Goal: Browse casually

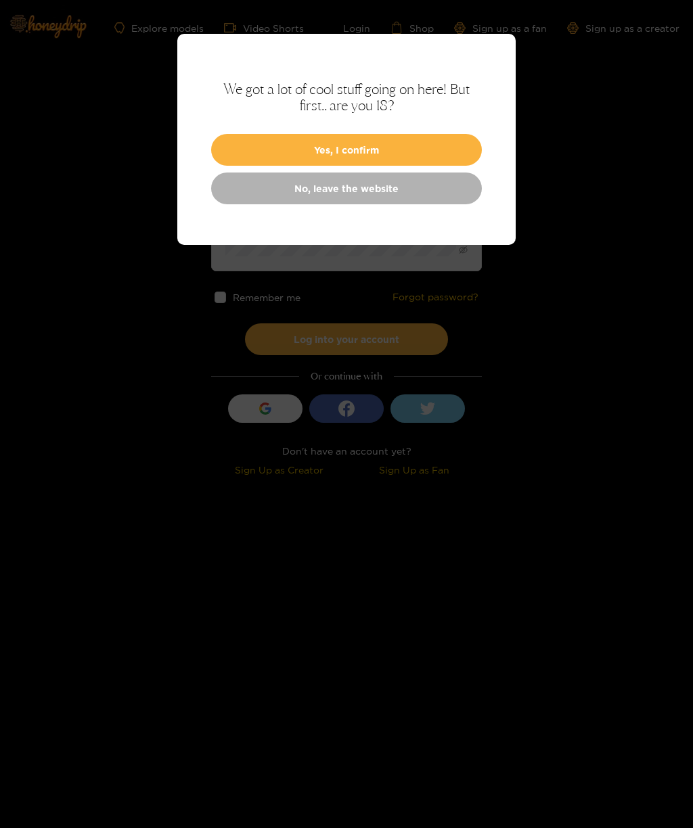
click at [370, 152] on button "Yes, I confirm" at bounding box center [346, 150] width 271 height 32
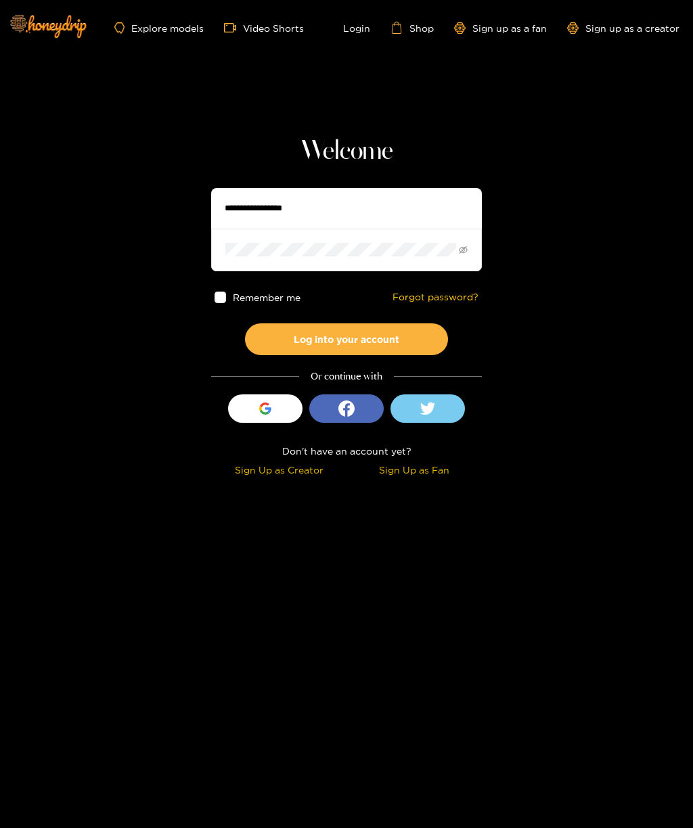
click at [163, 26] on link "Explore models" at bounding box center [158, 28] width 89 height 12
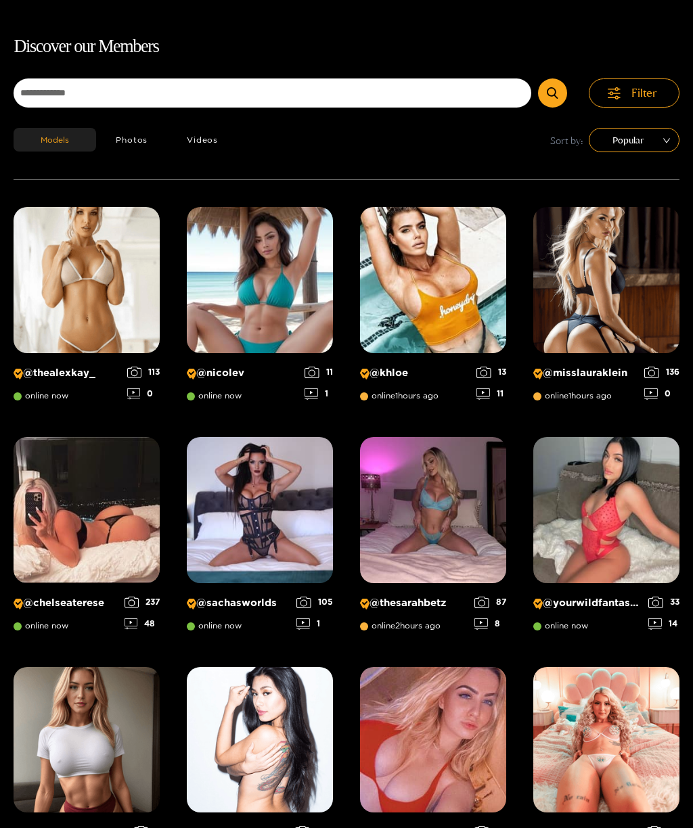
scroll to position [60, 0]
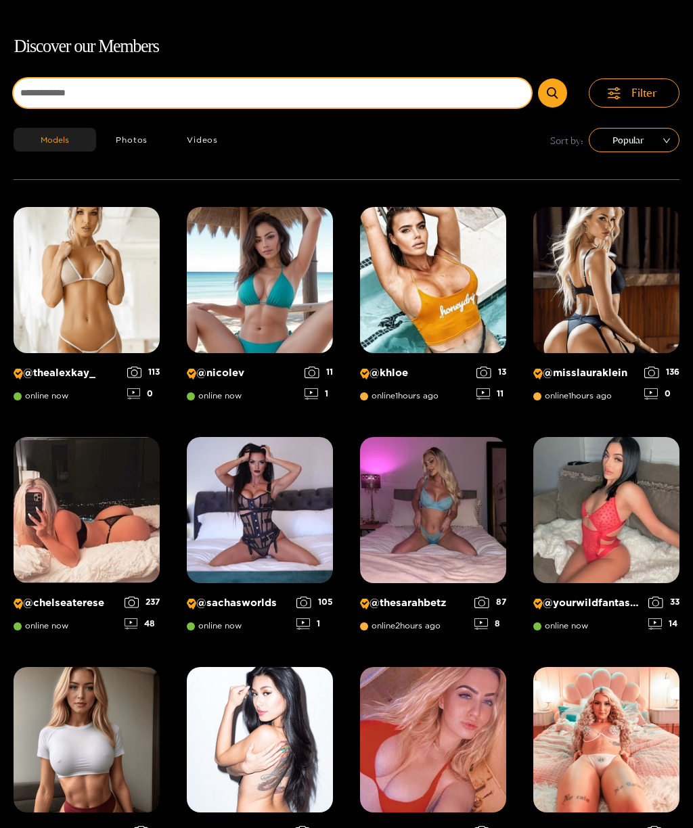
click at [72, 86] on input at bounding box center [273, 93] width 518 height 29
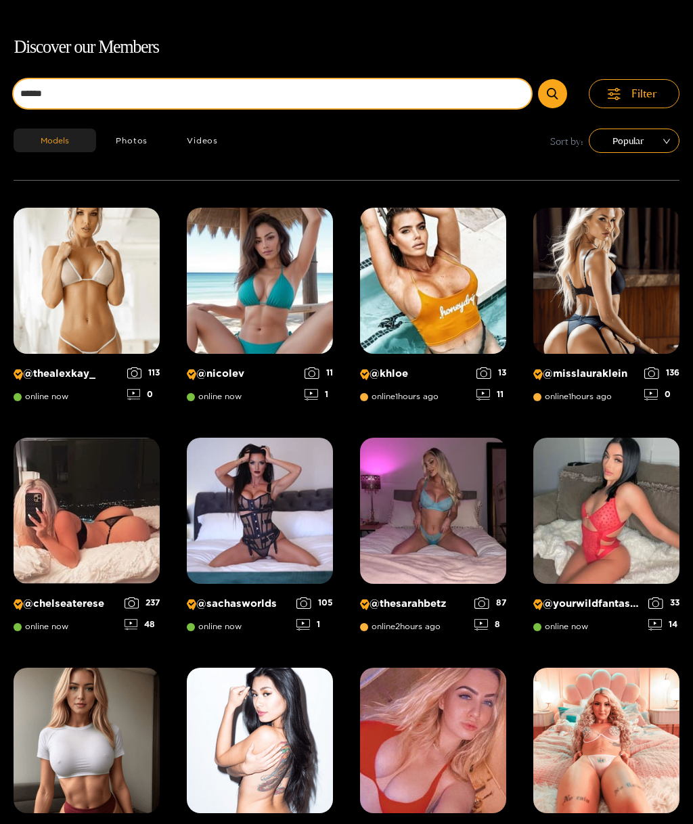
click at [553, 93] on button "submit" at bounding box center [552, 93] width 29 height 29
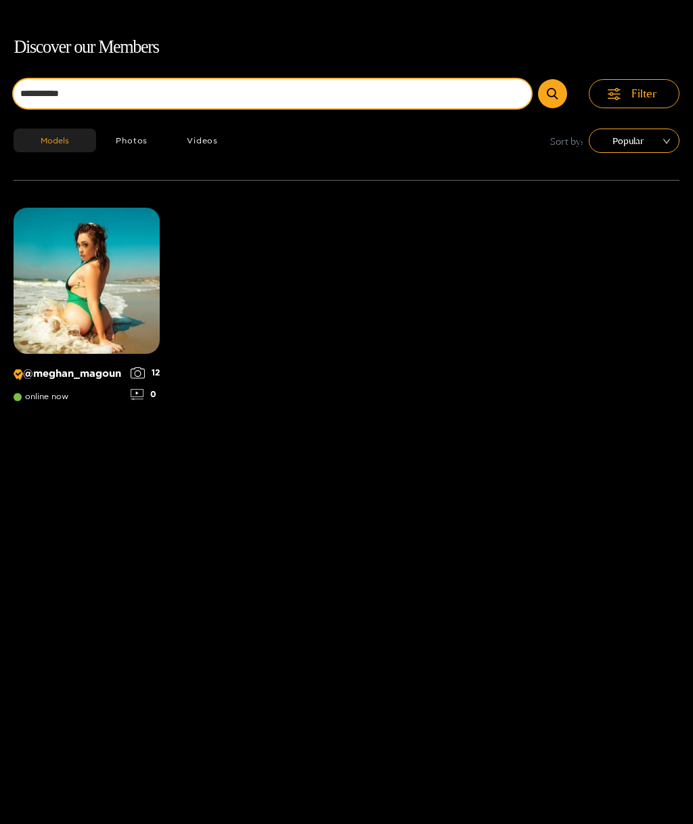
type input "**********"
click at [553, 79] on button "submit" at bounding box center [552, 93] width 29 height 29
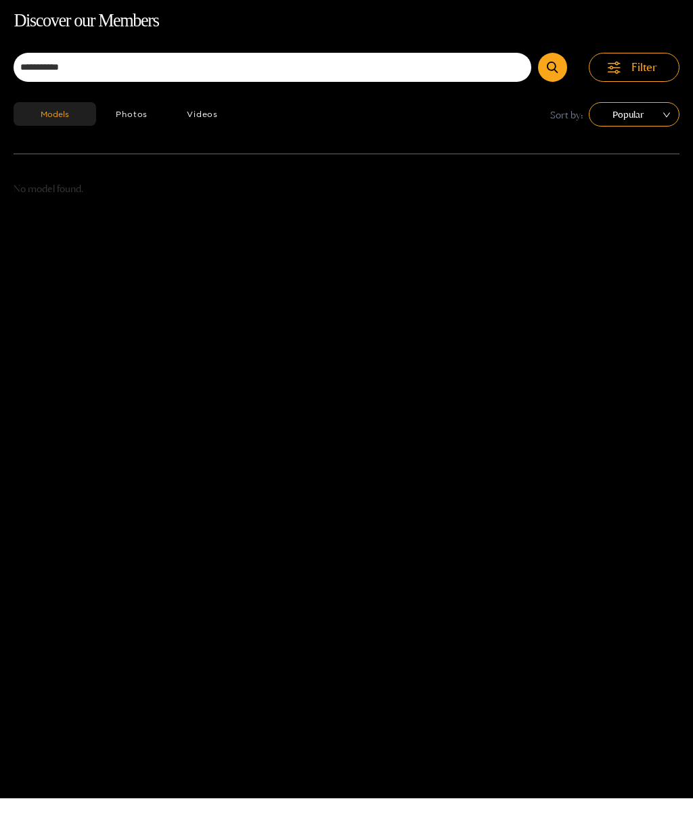
click at [66, 129] on button "Models" at bounding box center [55, 141] width 83 height 24
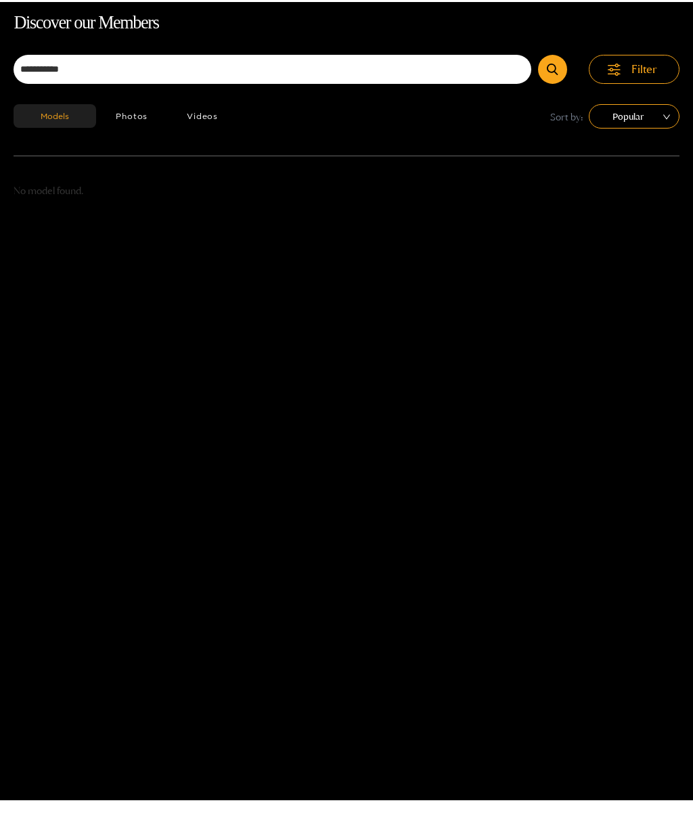
scroll to position [87, 0]
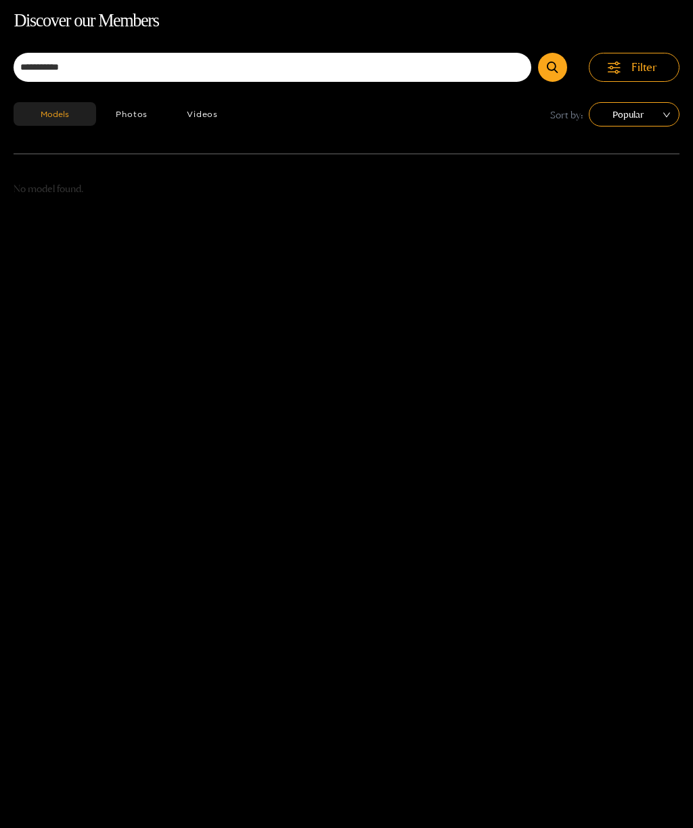
click at [142, 120] on button "Photos" at bounding box center [131, 114] width 71 height 24
click at [49, 120] on button "Models" at bounding box center [55, 114] width 83 height 24
click at [26, 827] on div "**********" at bounding box center [346, 421] width 693 height 828
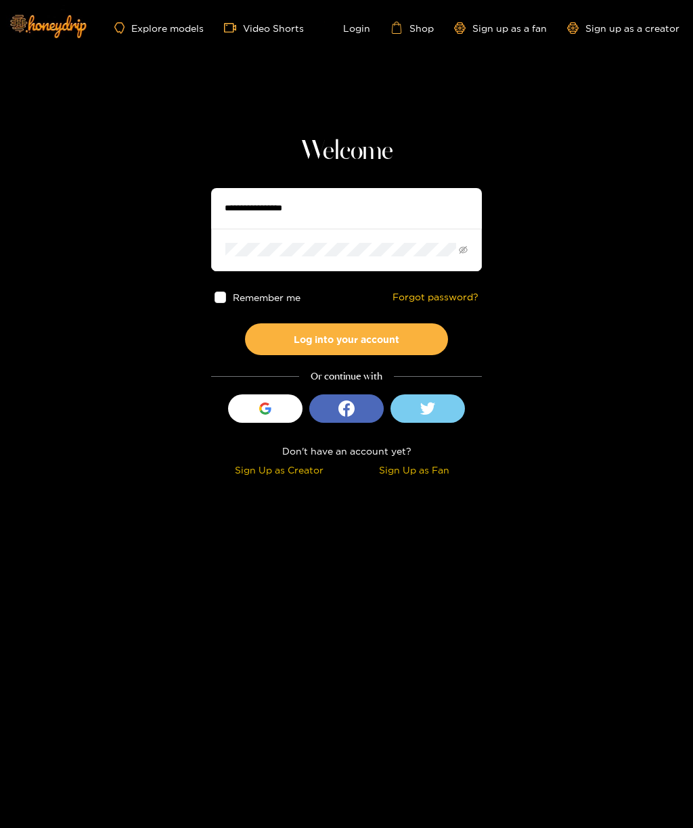
click at [167, 23] on link "Explore models" at bounding box center [158, 28] width 89 height 12
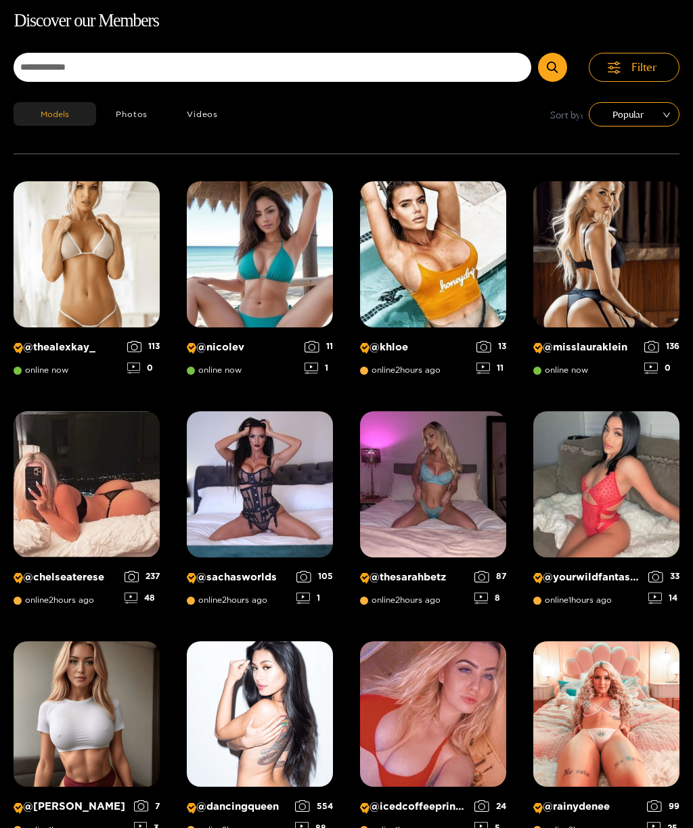
scroll to position [87, 0]
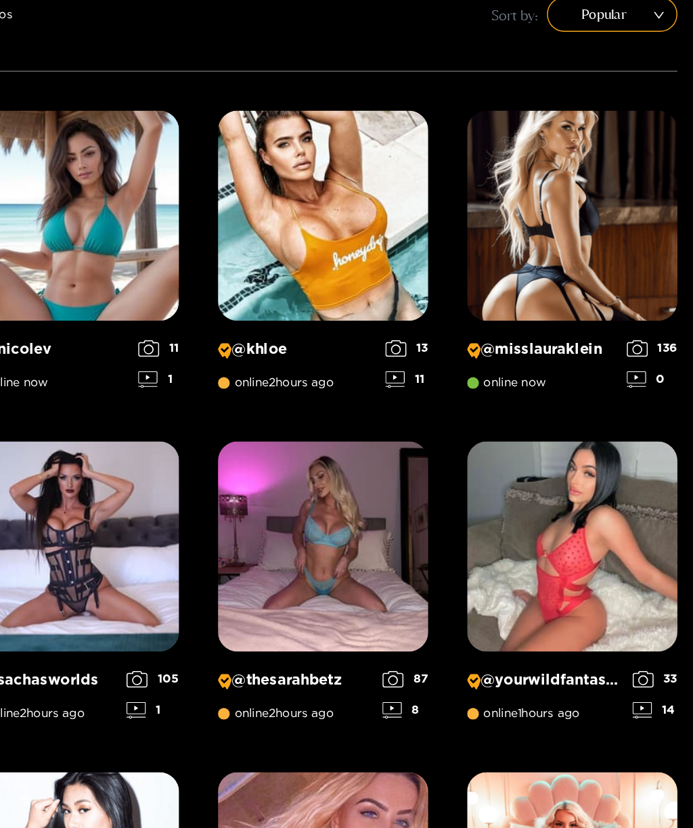
click at [533, 183] on img at bounding box center [606, 254] width 146 height 146
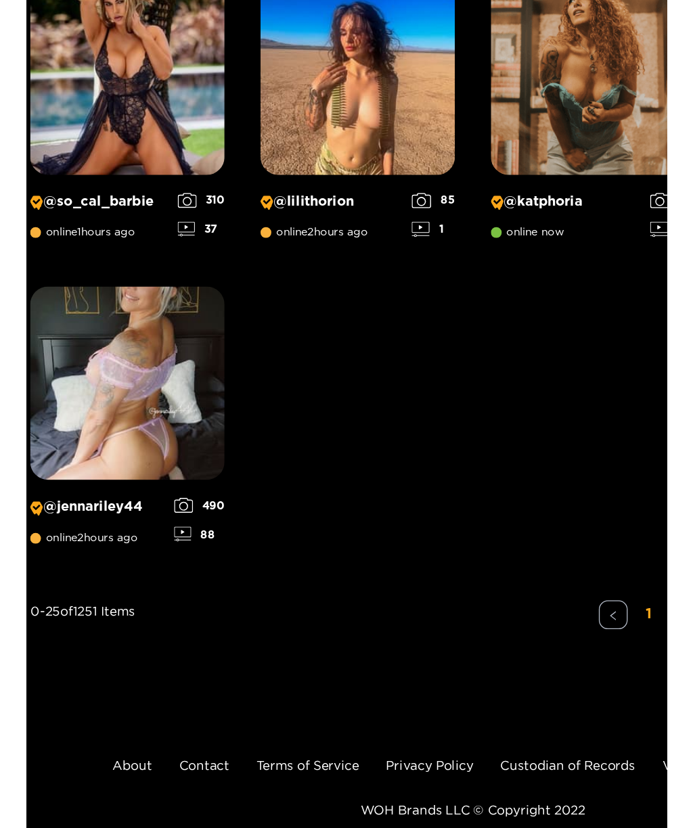
scroll to position [1279, 0]
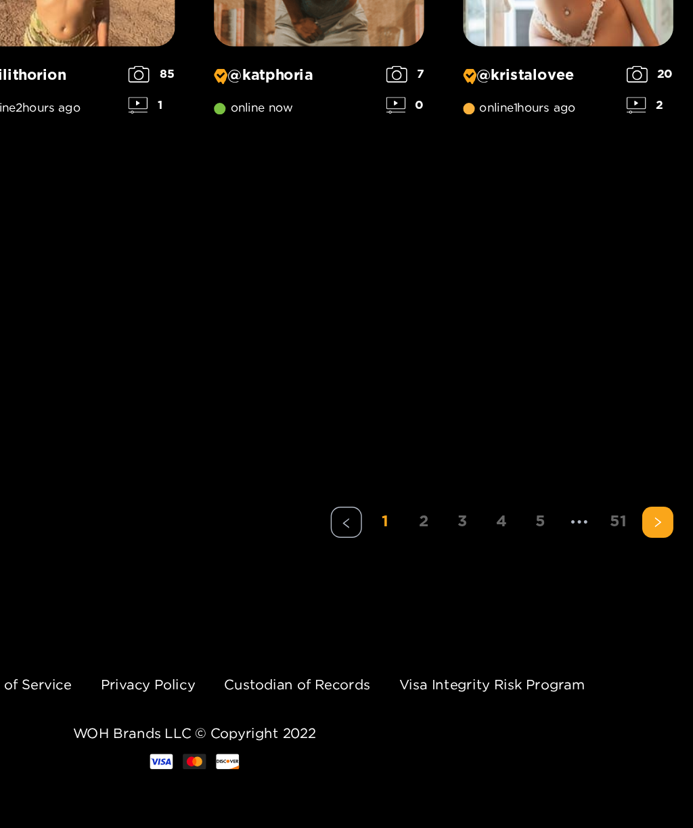
click at [658, 605] on button "button" at bounding box center [669, 616] width 22 height 22
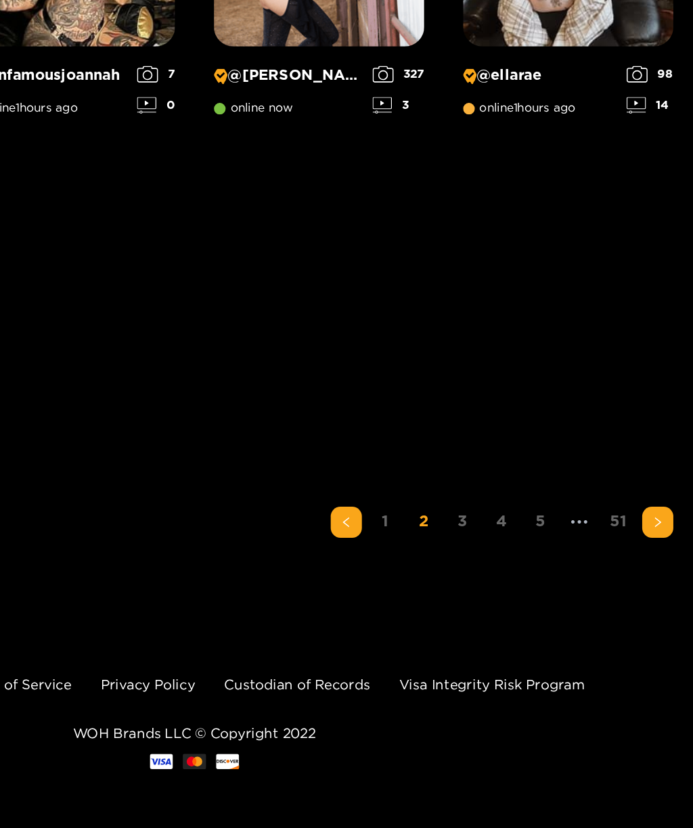
click at [665, 612] on icon "right" at bounding box center [669, 616] width 8 height 8
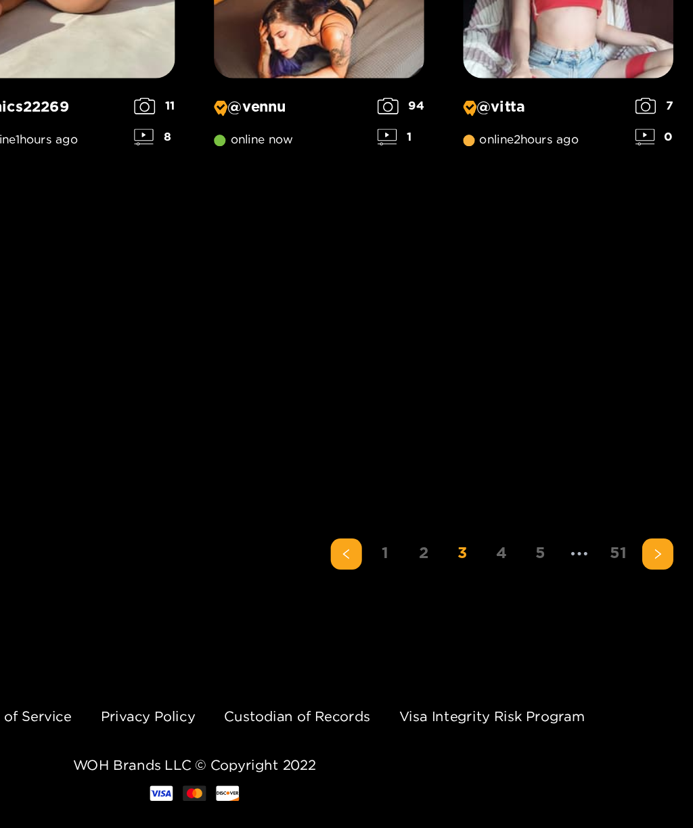
scroll to position [1257, 0]
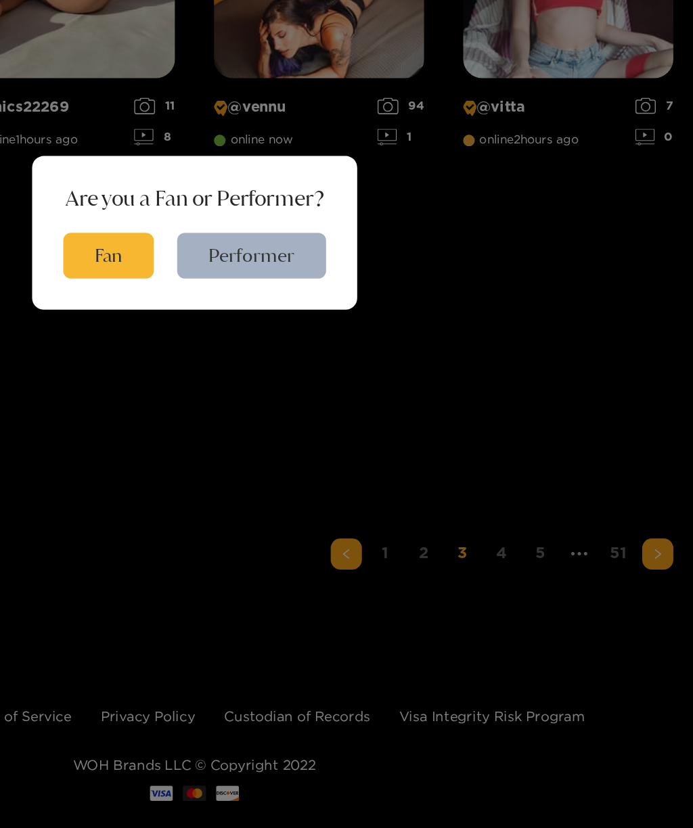
click at [464, 386] on div "Are you a Fan or Performer? Fan Performer" at bounding box center [346, 414] width 693 height 828
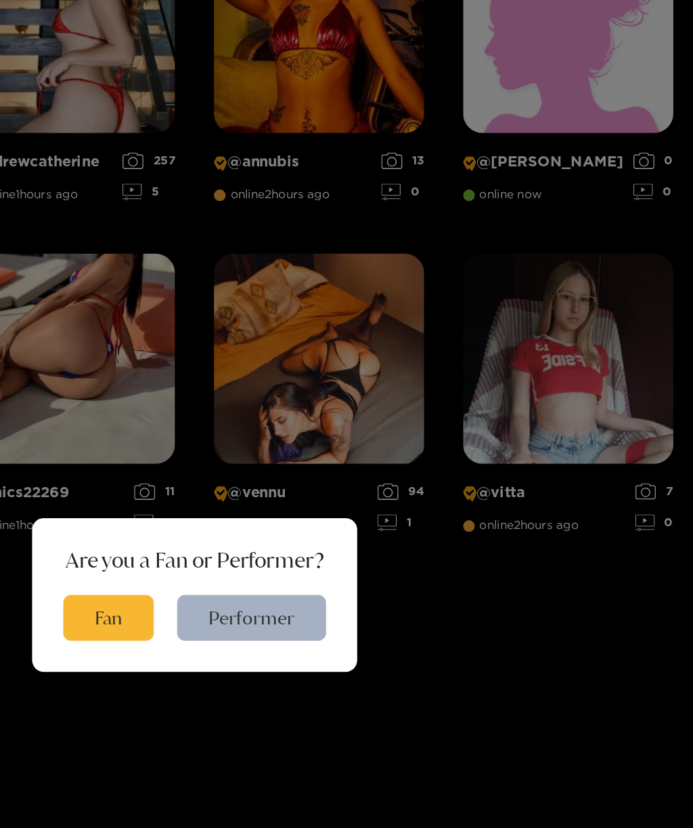
scroll to position [1279, 0]
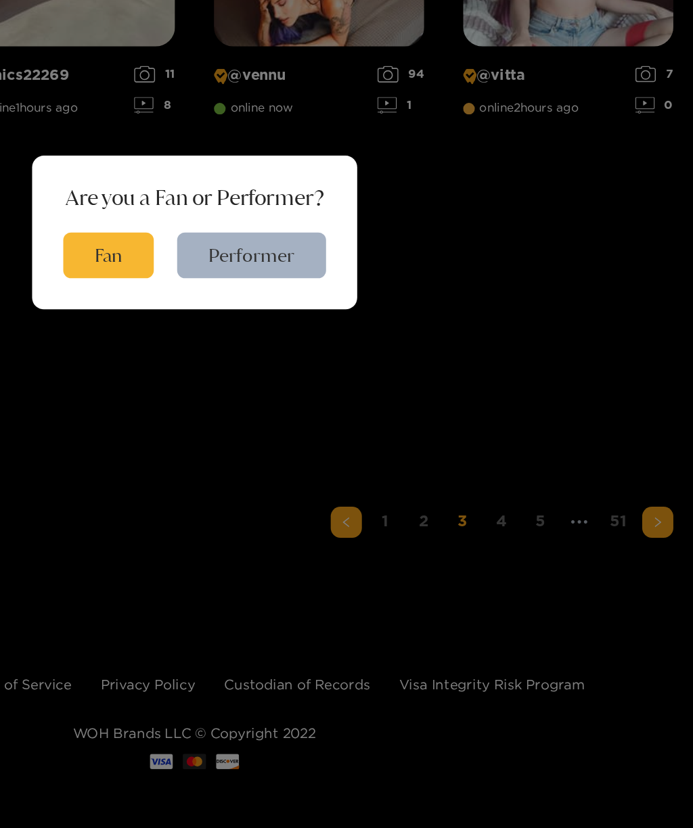
click at [255, 414] on button "Fan" at bounding box center [286, 430] width 63 height 32
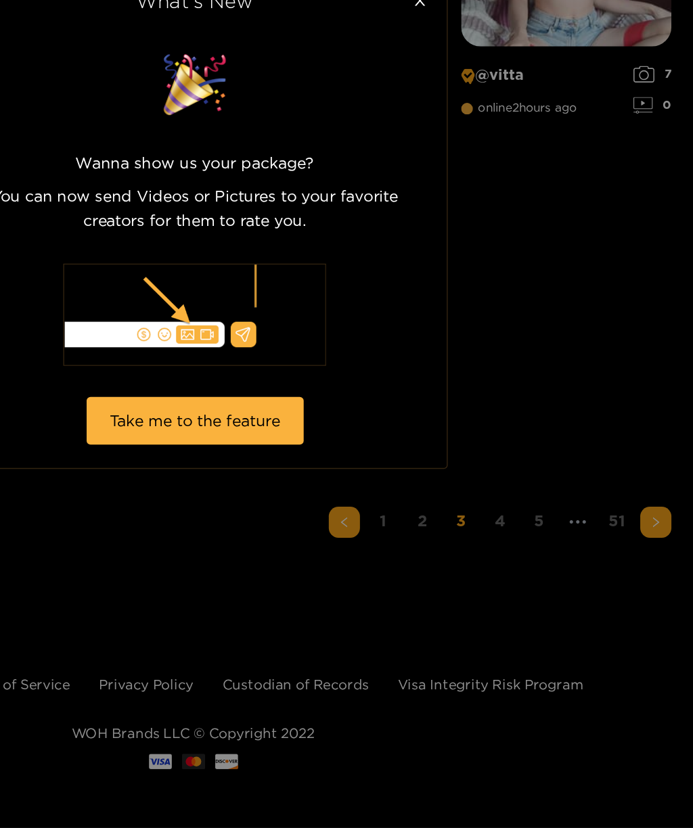
click at [460, 362] on div "What's New Wanna show us your package? You can now send Videos or Pictures to y…" at bounding box center [346, 414] width 693 height 828
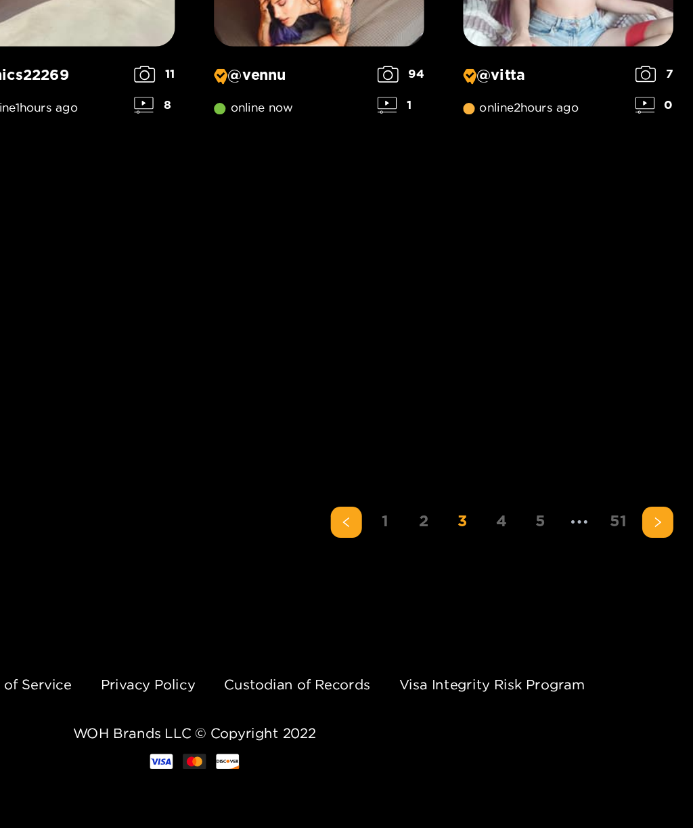
click at [658, 605] on button "button" at bounding box center [669, 616] width 22 height 22
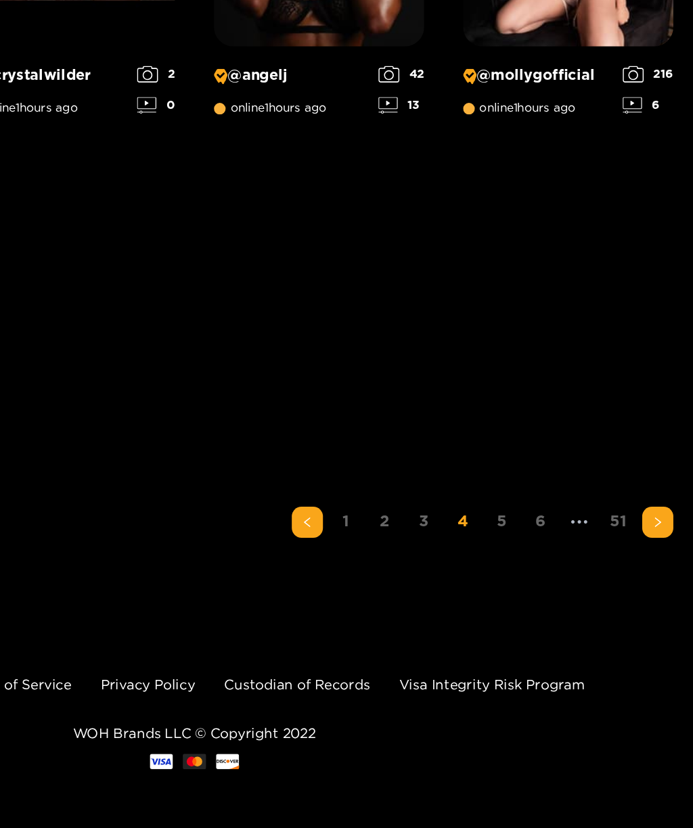
click at [665, 612] on icon "right" at bounding box center [669, 616] width 8 height 8
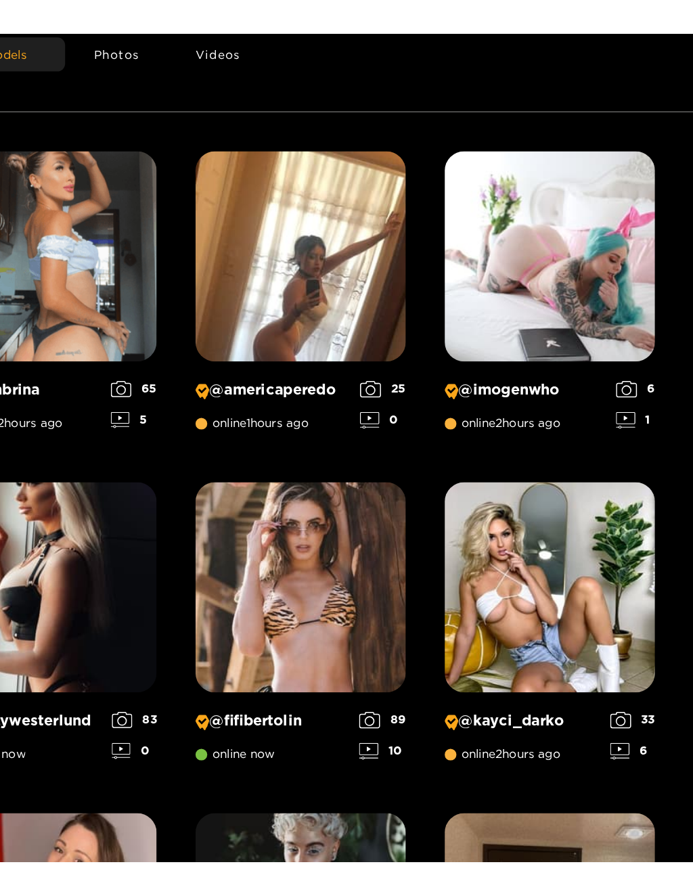
scroll to position [86, 0]
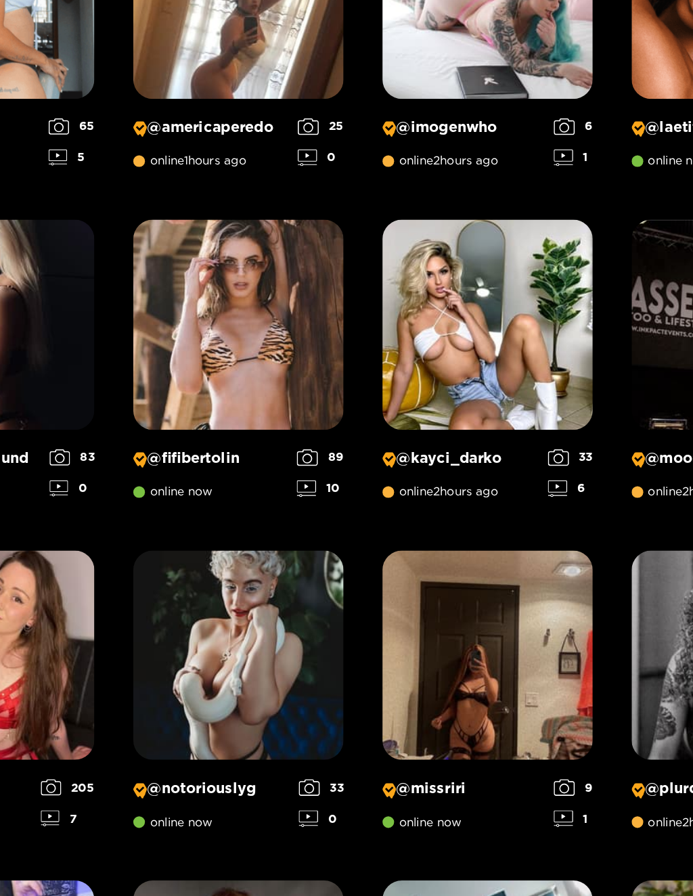
click at [365, 558] on div "@ kayci_darko online 2 hours ago 33 6" at bounding box center [433, 586] width 146 height 57
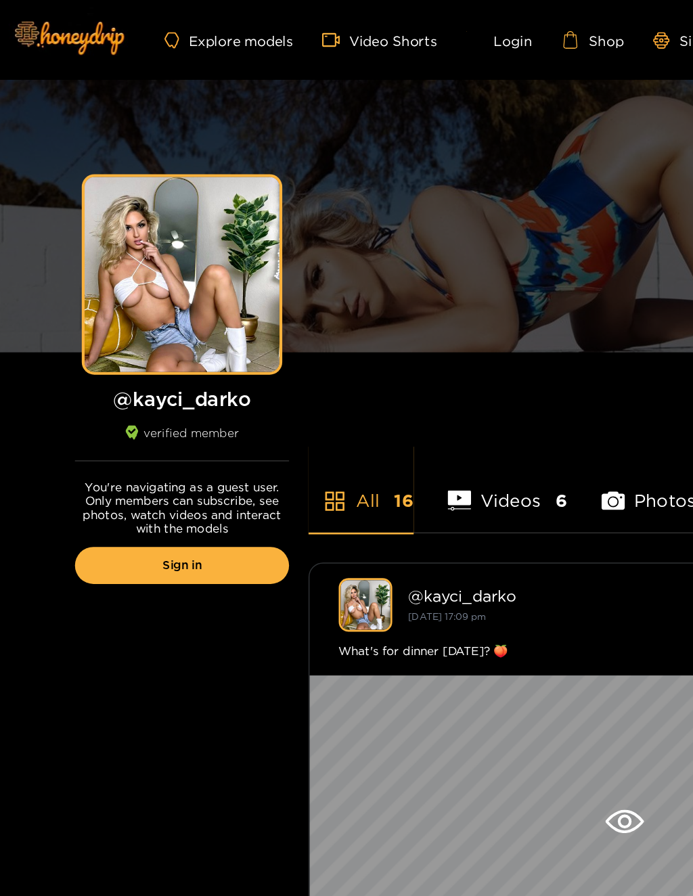
click at [265, 353] on li "All 16" at bounding box center [251, 339] width 73 height 61
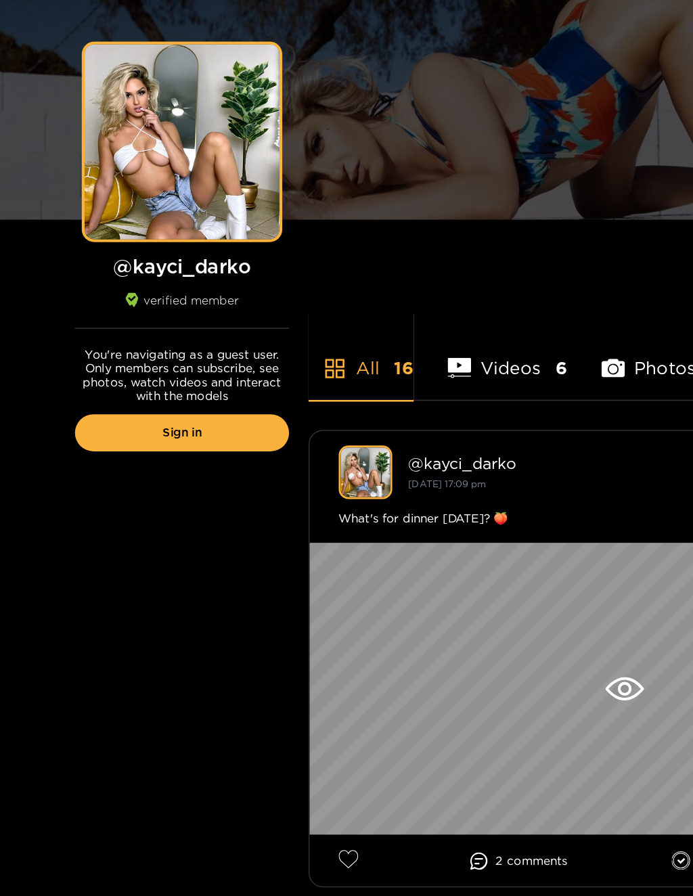
click at [266, 309] on li "All 16" at bounding box center [251, 339] width 73 height 61
click at [445, 563] on icon at bounding box center [434, 571] width 26 height 16
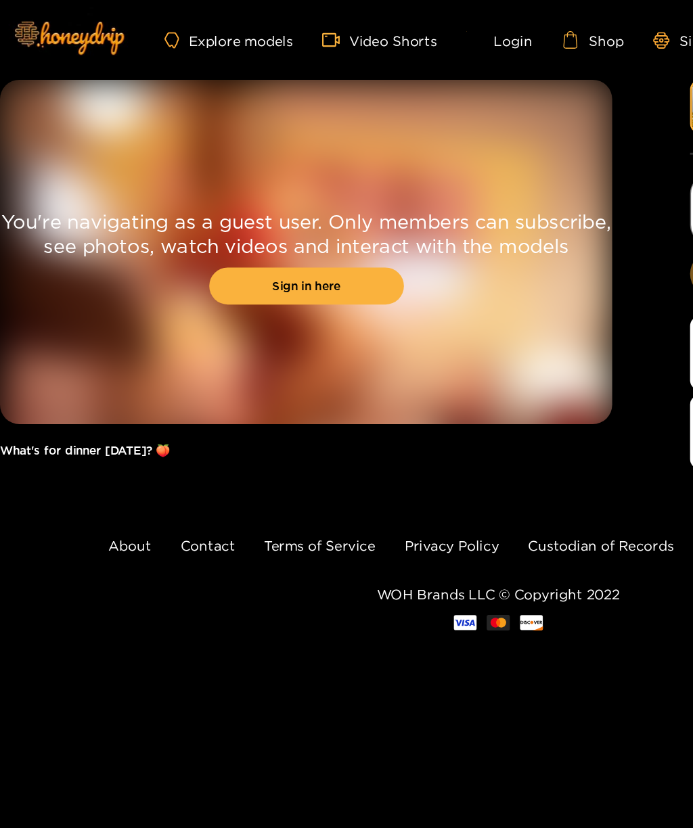
click at [171, 30] on link "Explore models" at bounding box center [158, 28] width 89 height 12
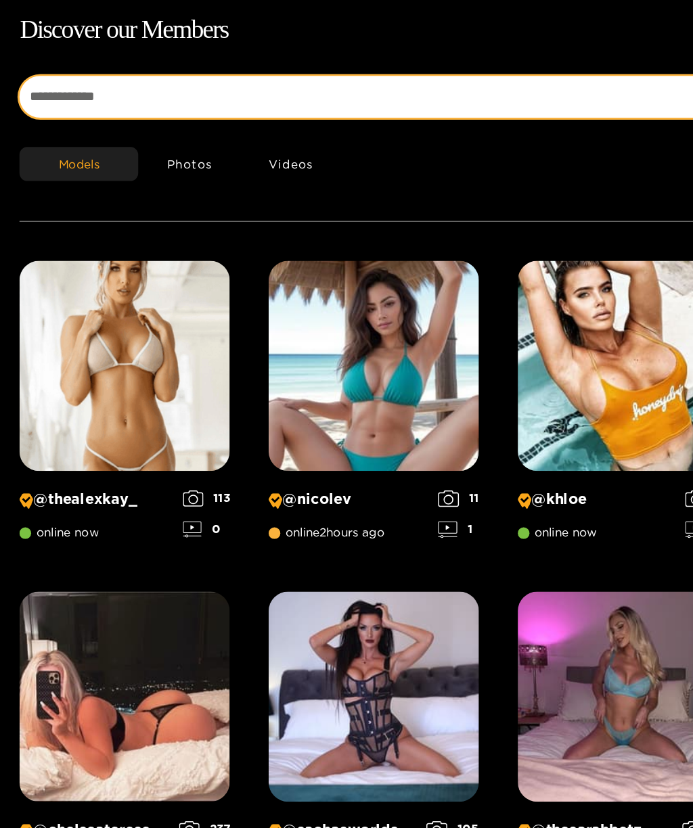
click at [78, 139] on input at bounding box center [273, 153] width 518 height 29
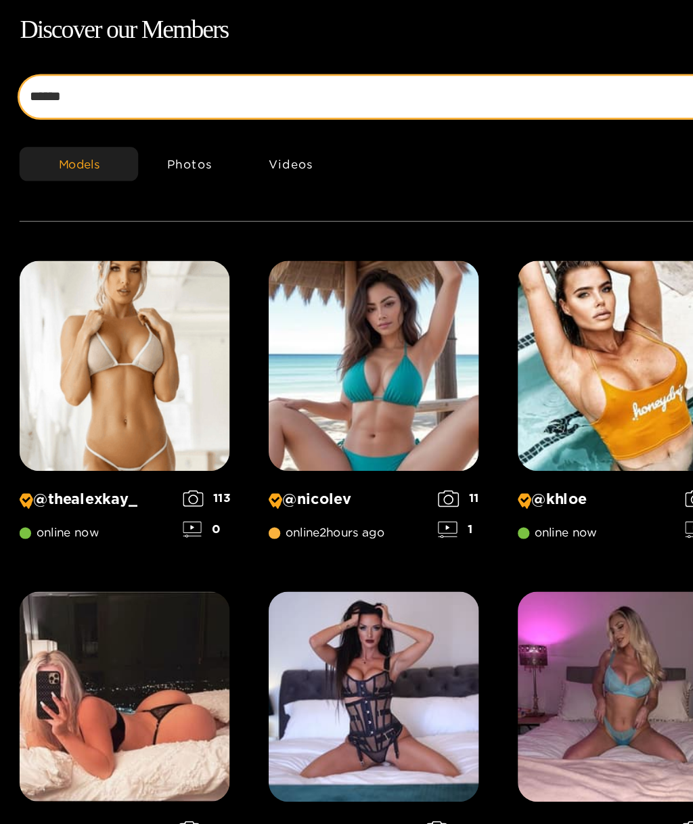
type input "******"
click at [553, 139] on button "submit" at bounding box center [552, 153] width 29 height 29
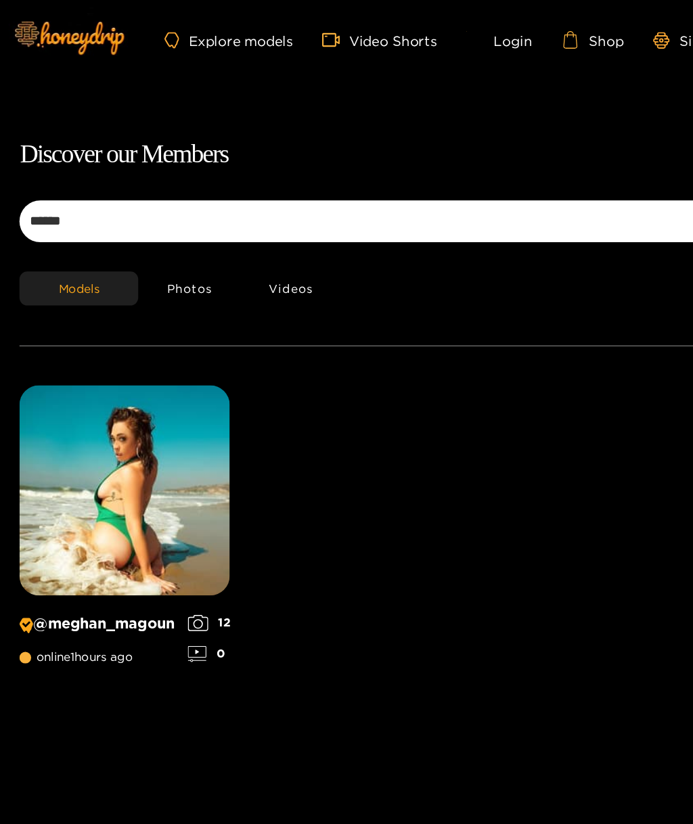
click at [143, 200] on button "Photos" at bounding box center [131, 201] width 71 height 24
